Goal: Check status: Check status

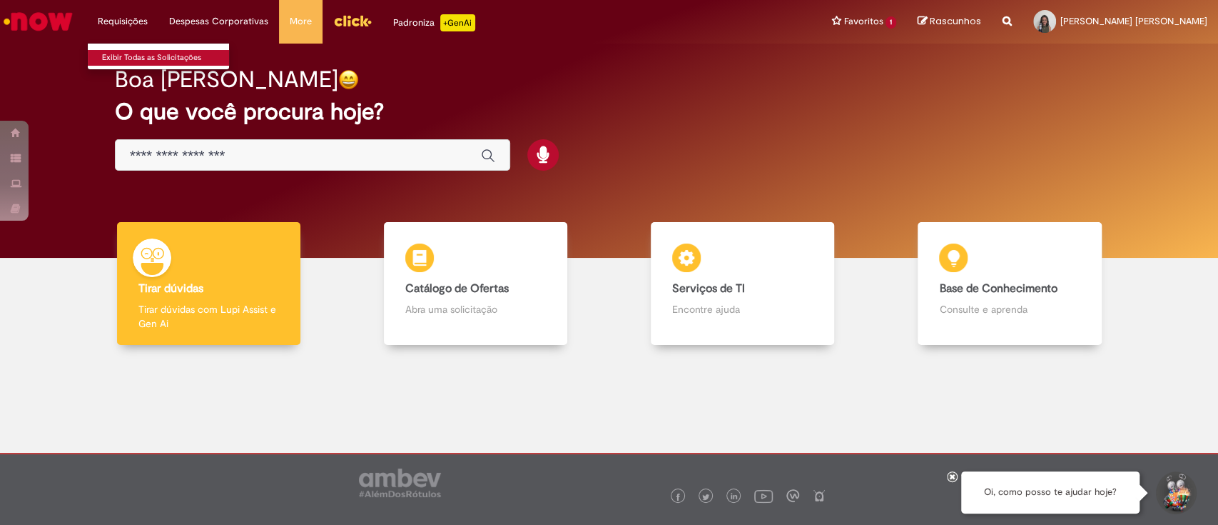
click at [128, 58] on link "Exibir Todas as Solicitações" at bounding box center [166, 58] width 157 height 16
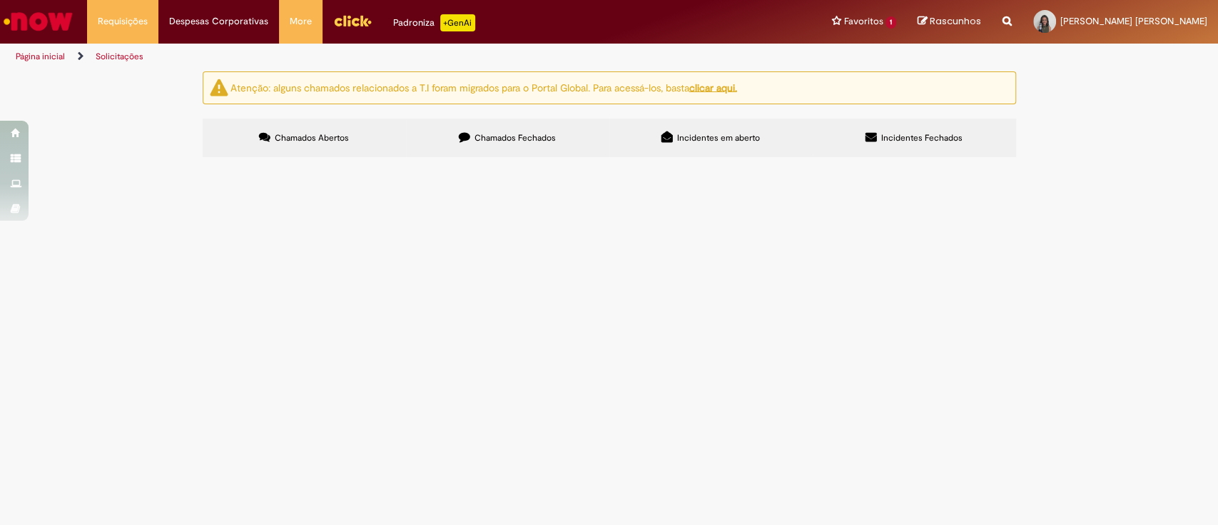
drag, startPoint x: 475, startPoint y: 140, endPoint x: 538, endPoint y: 157, distance: 65.1
click at [475, 140] on span "Chamados Fechados" at bounding box center [515, 137] width 81 height 11
drag, startPoint x: 230, startPoint y: 343, endPoint x: 240, endPoint y: 344, distance: 10.0
click at [0, 0] on span "R13436470" at bounding box center [0, 0] width 0 height 0
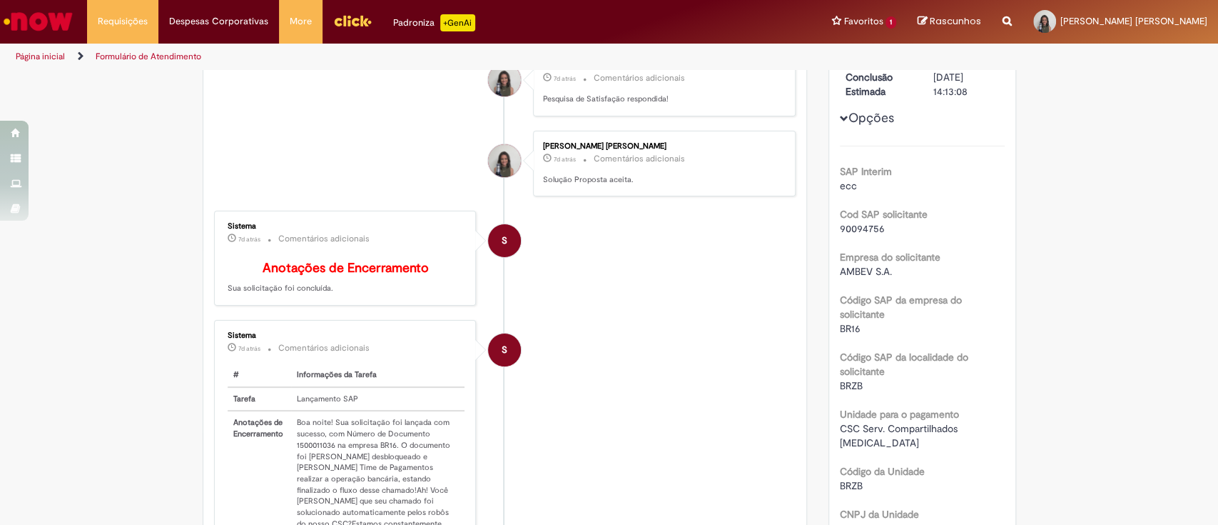
scroll to position [199, 0]
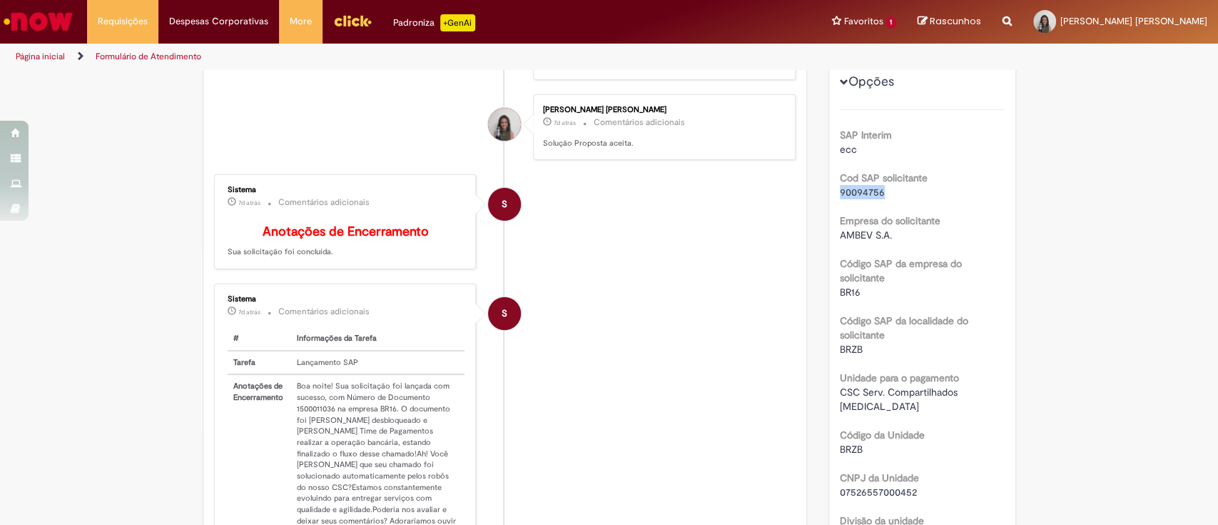
drag, startPoint x: 889, startPoint y: 188, endPoint x: 829, endPoint y: 197, distance: 60.7
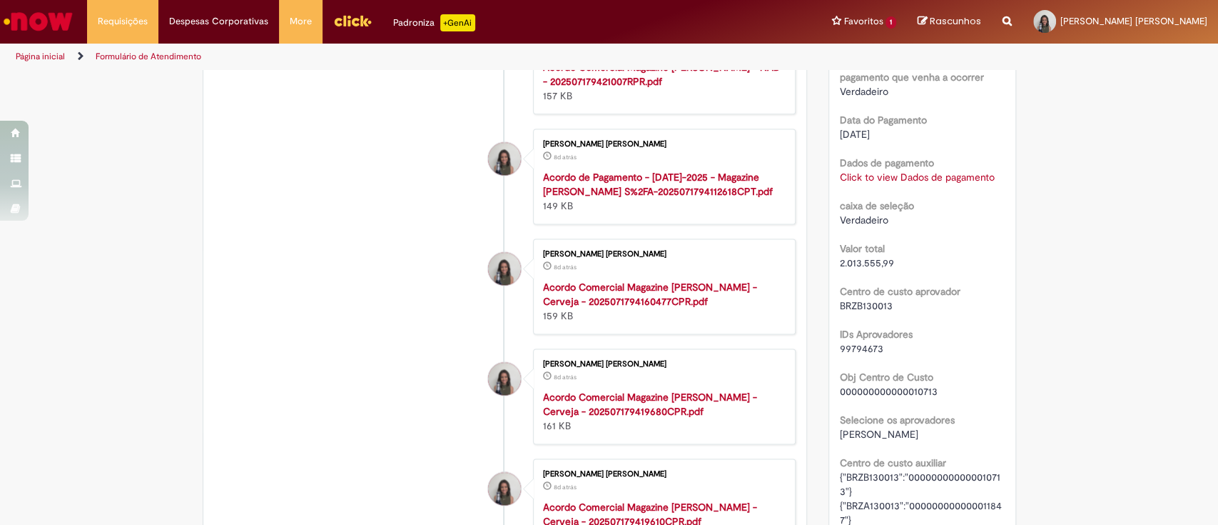
scroll to position [1273, 0]
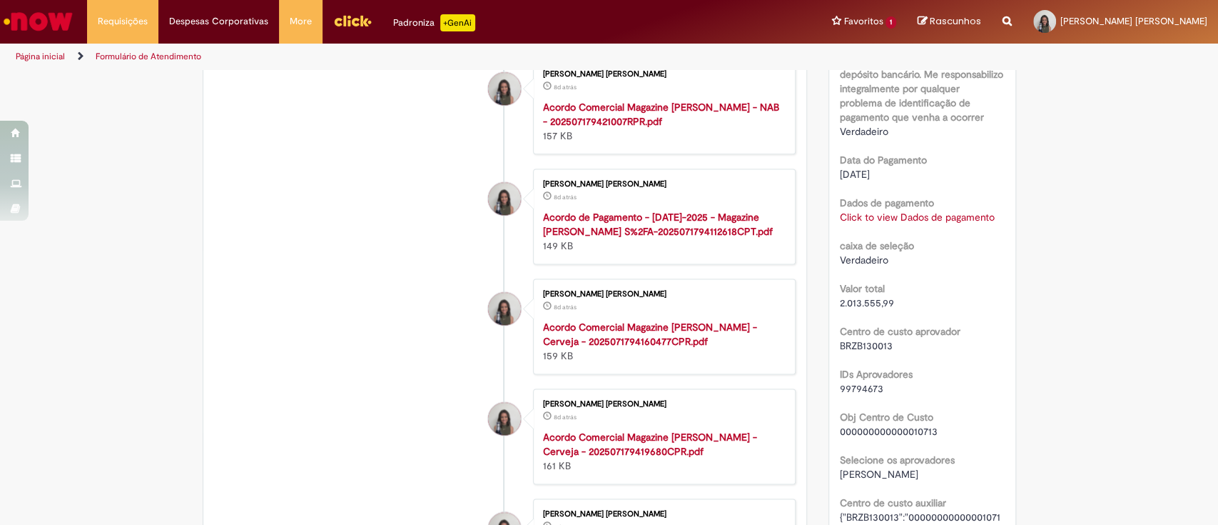
click at [965, 211] on link "Click to view Dados de pagamento" at bounding box center [917, 217] width 155 height 13
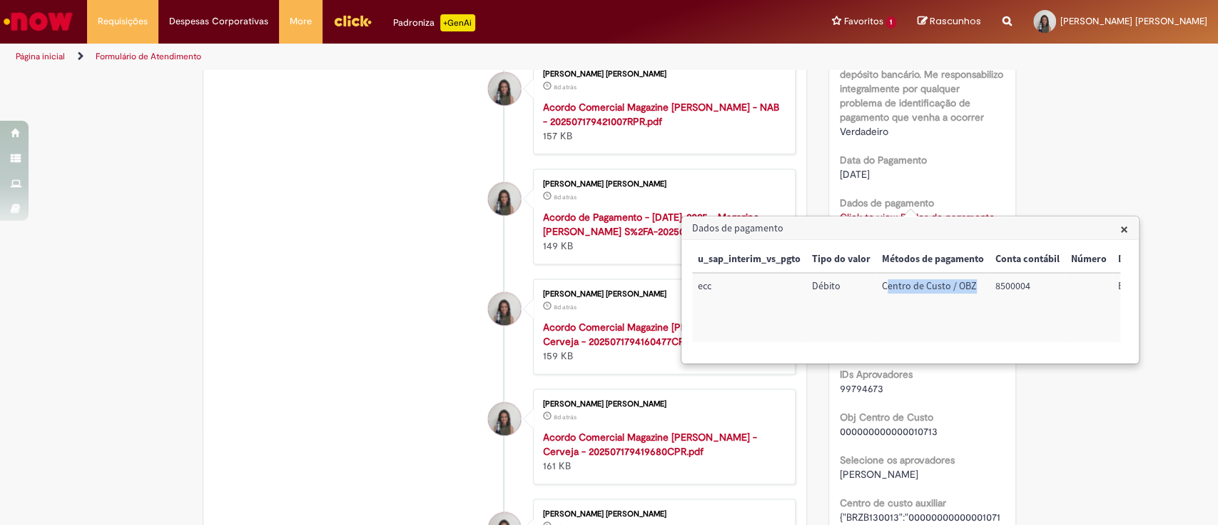
drag, startPoint x: 887, startPoint y: 289, endPoint x: 982, endPoint y: 291, distance: 95.7
click at [982, 291] on td "Centro de Custo / OBZ" at bounding box center [933, 307] width 113 height 69
click at [927, 288] on td "8500004" at bounding box center [926, 307] width 76 height 69
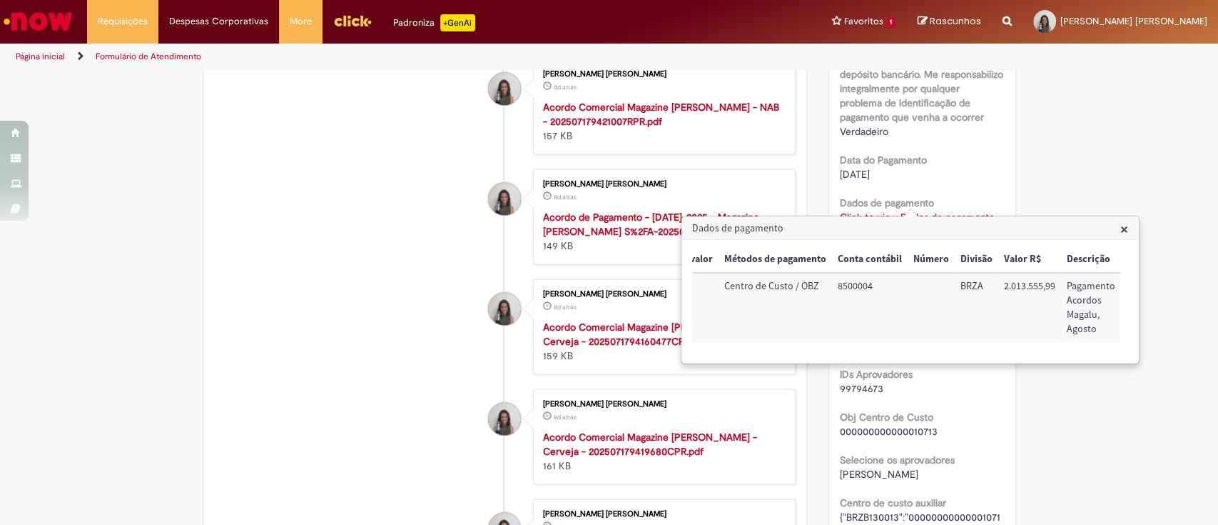
click at [1124, 228] on span "×" at bounding box center [1125, 228] width 8 height 19
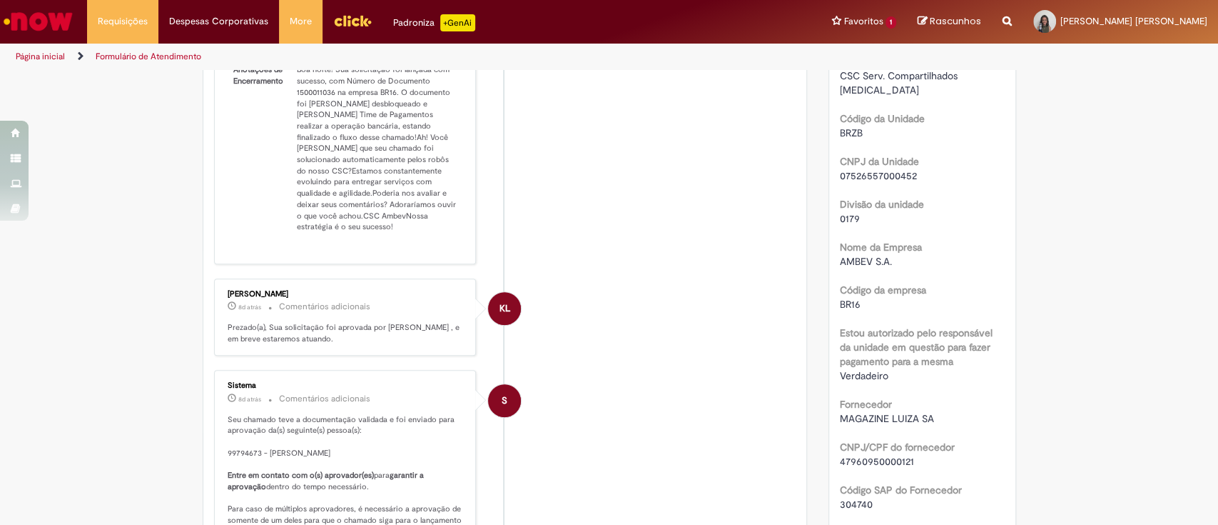
scroll to position [366, 0]
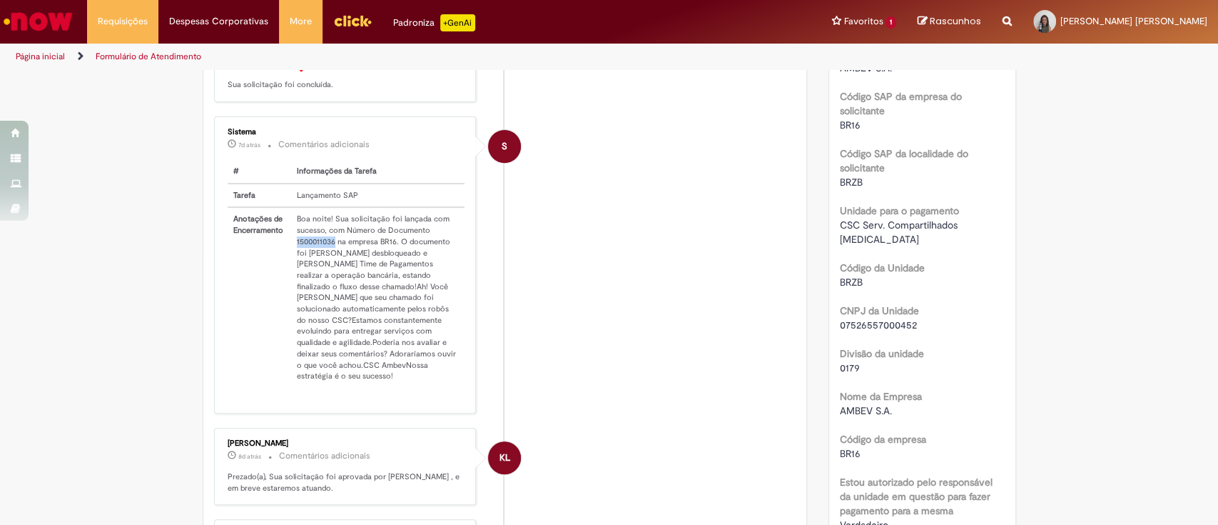
drag, startPoint x: 297, startPoint y: 253, endPoint x: 328, endPoint y: 253, distance: 31.4
click at [328, 253] on td "Boa noite! Sua solicitação foi lançada com sucesso, com Número de Documento 150…" at bounding box center [377, 297] width 173 height 181
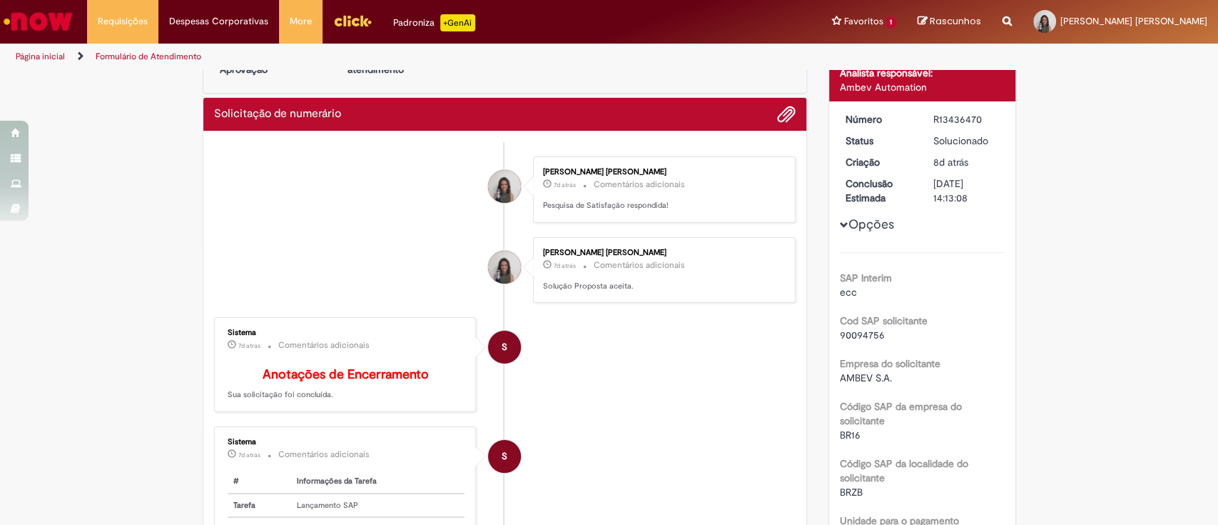
scroll to position [143, 0]
